Goal: Task Accomplishment & Management: Complete application form

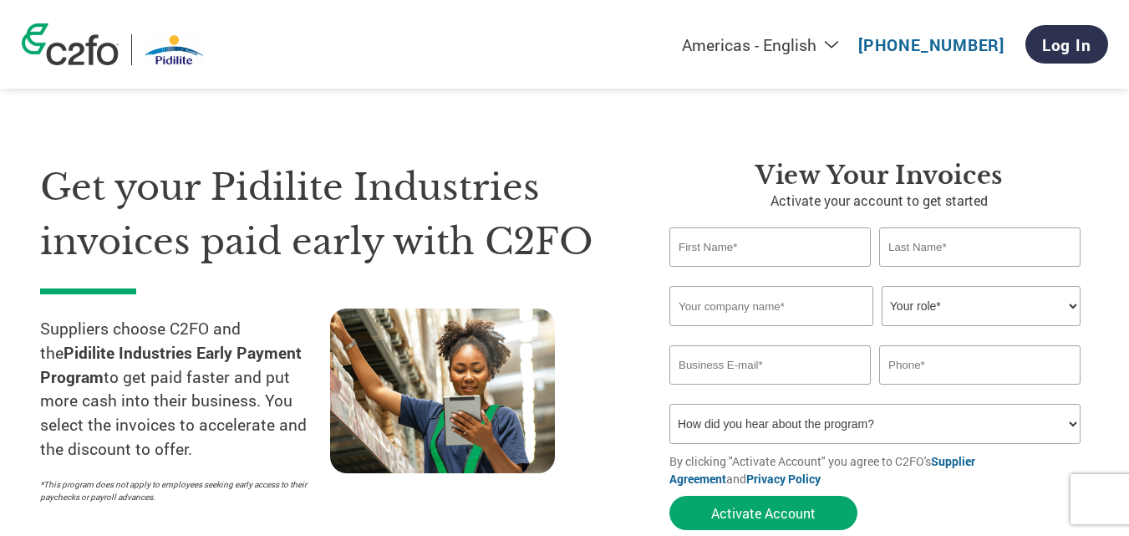
select select "en-IN"
click at [576, 35] on select "Americas - English Américas - Español [GEOGRAPHIC_DATA] - Português [GEOGRAPHIC…" at bounding box center [656, 44] width 387 height 21
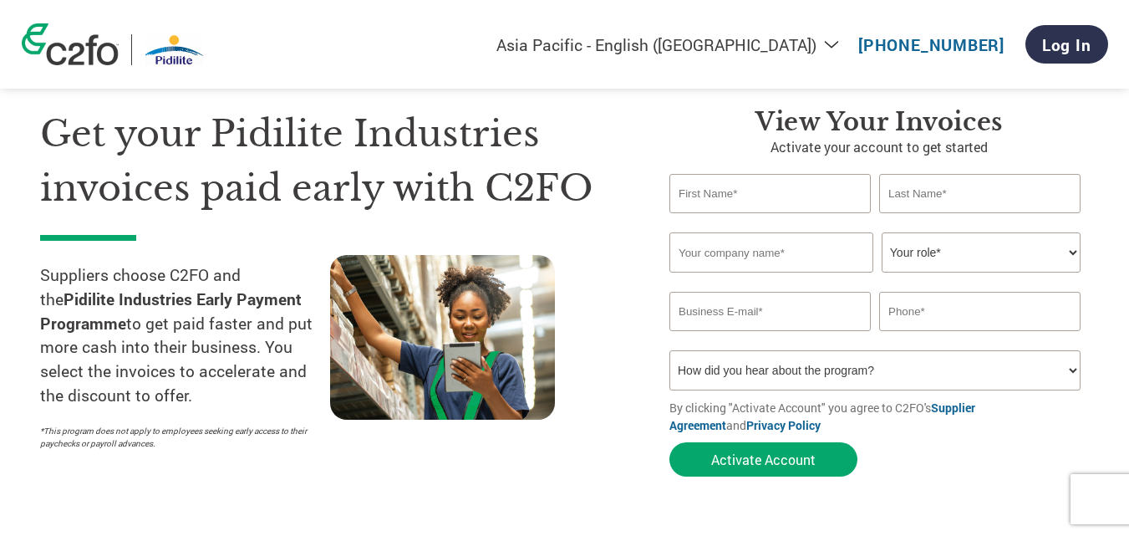
scroll to position [84, 0]
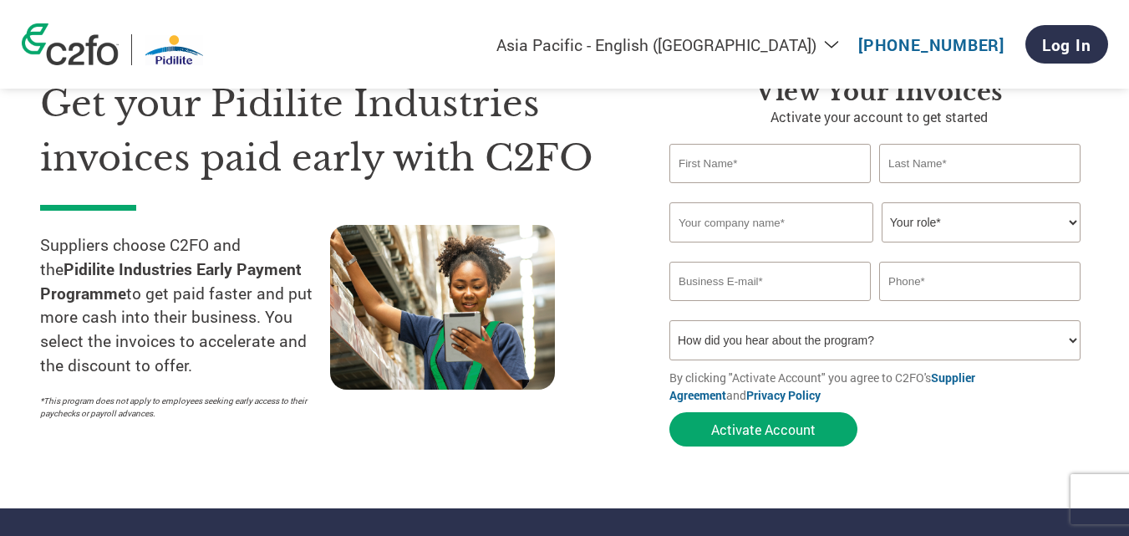
click at [765, 337] on select "How did you hear about the program? Received a letter Email Social Media Online…" at bounding box center [874, 340] width 411 height 40
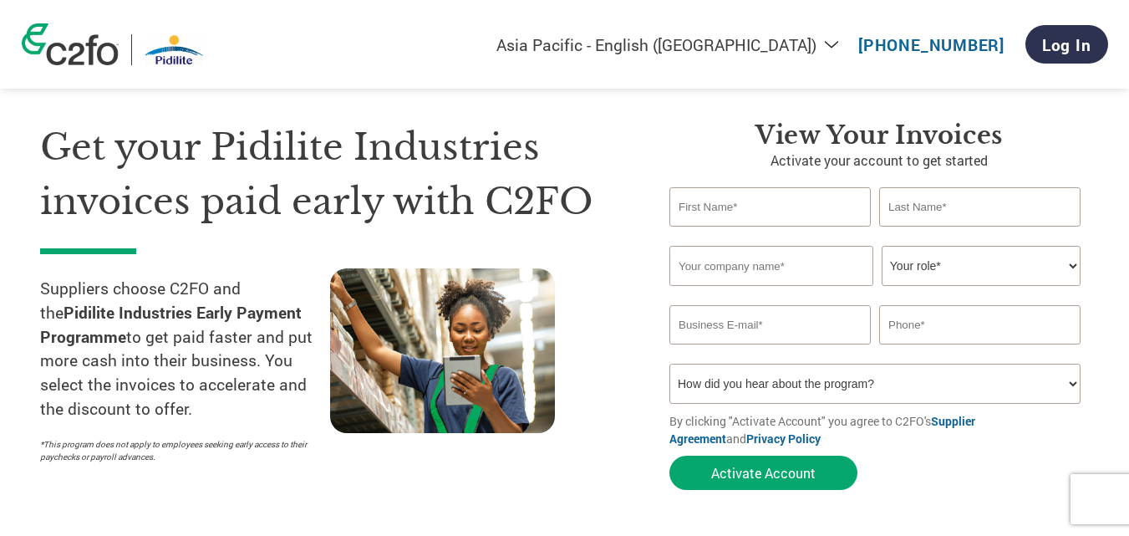
scroll to position [0, 0]
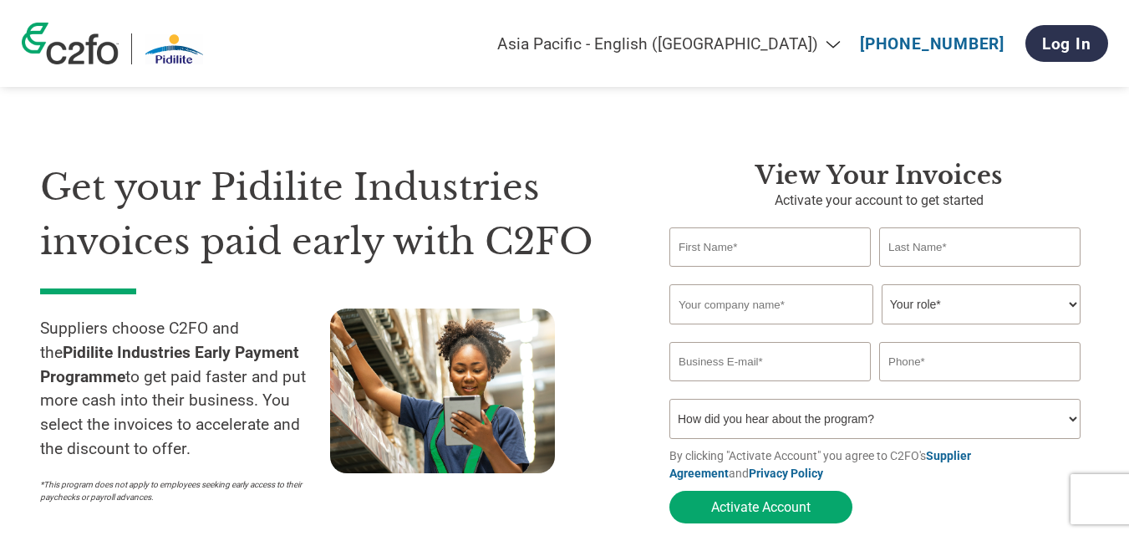
select select "en-IN"
